Goal: Use online tool/utility

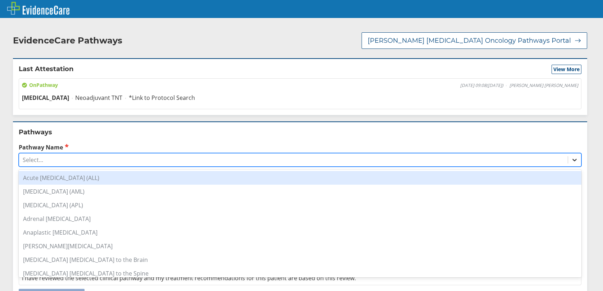
click at [571, 159] on icon at bounding box center [574, 159] width 7 height 7
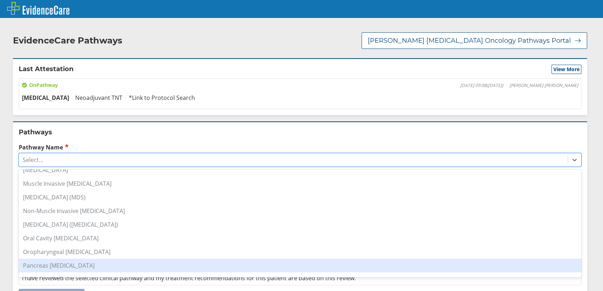
scroll to position [539, 0]
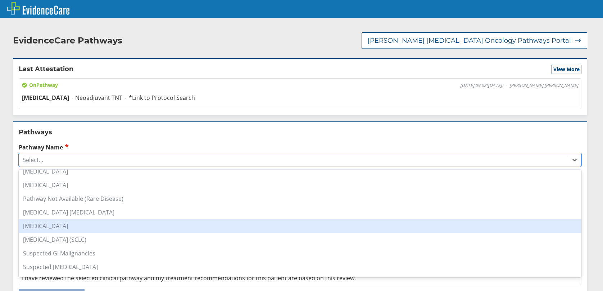
click at [54, 226] on div "[MEDICAL_DATA]" at bounding box center [300, 226] width 562 height 14
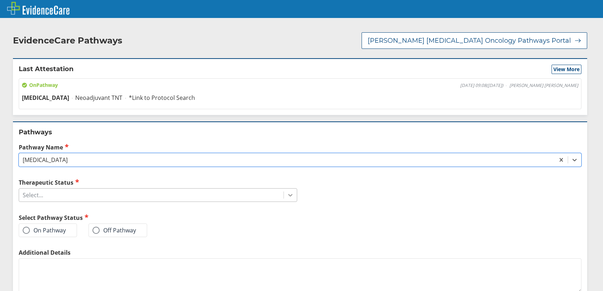
click at [288, 196] on icon at bounding box center [290, 195] width 7 height 7
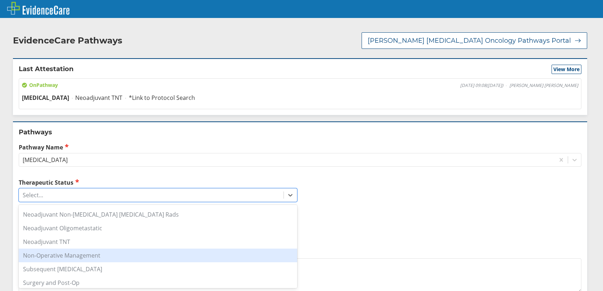
scroll to position [152, 0]
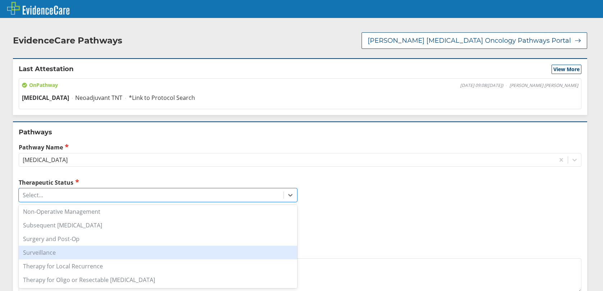
click at [73, 252] on div "Surveillance" at bounding box center [158, 253] width 278 height 14
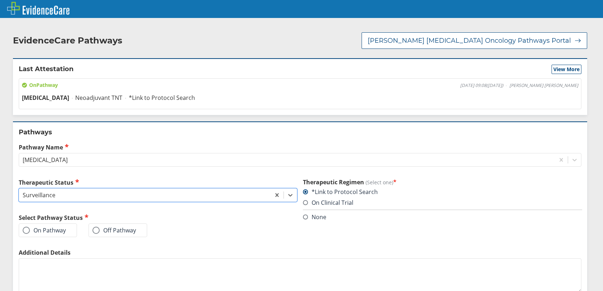
click at [28, 231] on span at bounding box center [26, 230] width 7 height 7
click at [0, 0] on input "On Pathway" at bounding box center [0, 0] width 0 height 0
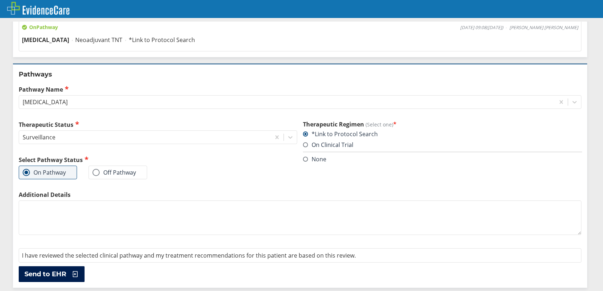
click at [54, 274] on span "Send to EHR" at bounding box center [45, 274] width 42 height 9
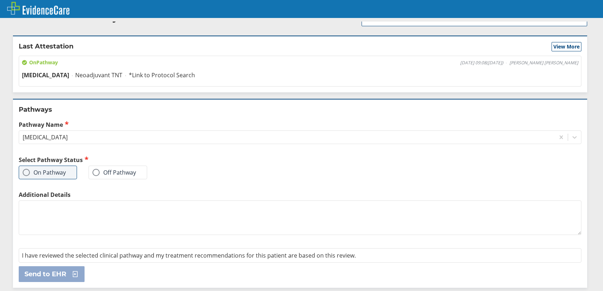
scroll to position [0, 0]
